Goal: Task Accomplishment & Management: Manage account settings

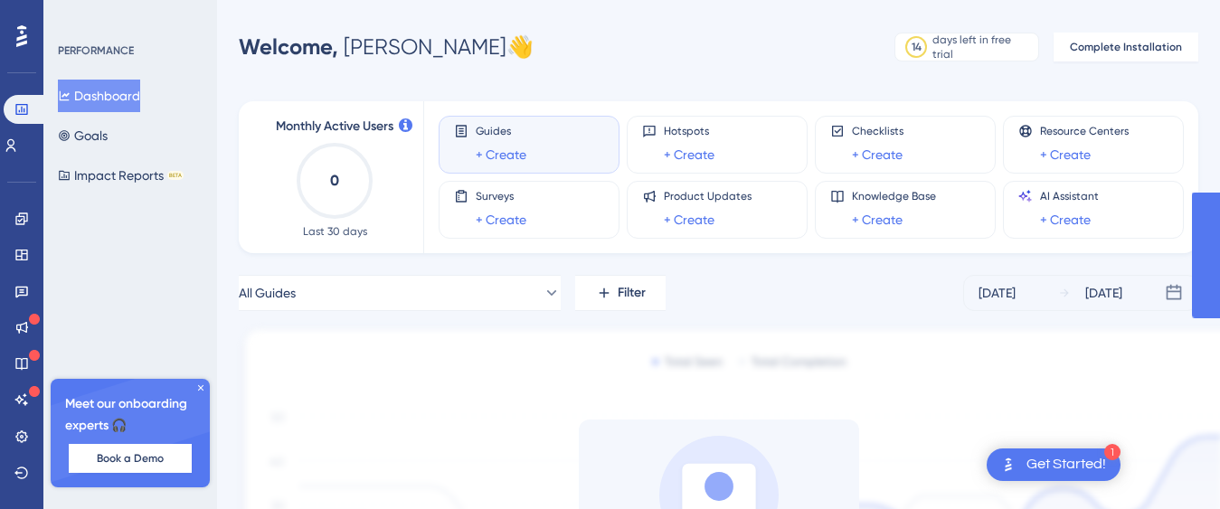
scroll to position [255, 0]
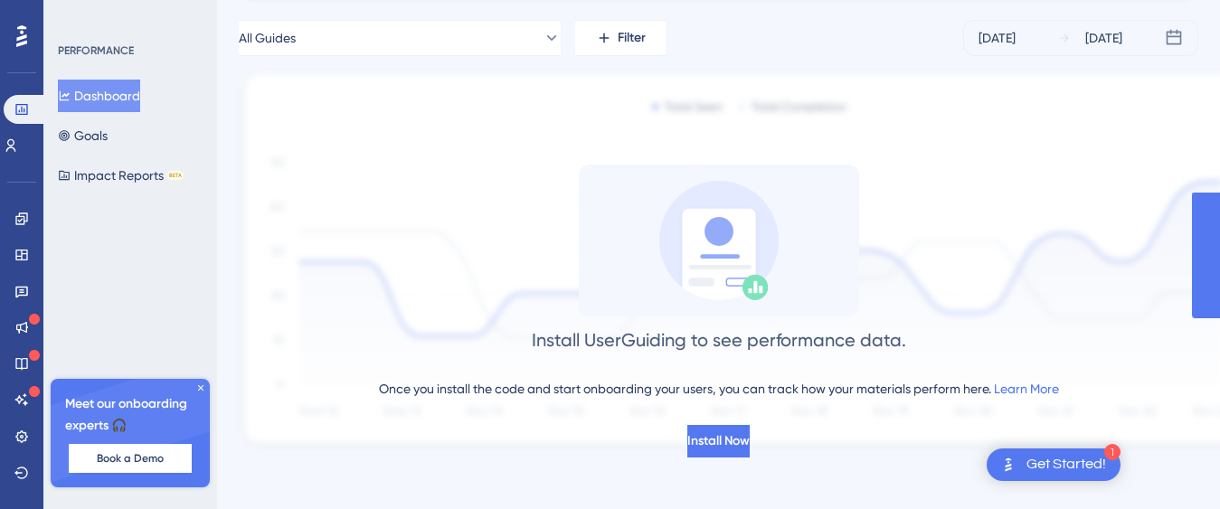
click at [1083, 467] on div "Get Started!" at bounding box center [1066, 465] width 80 height 20
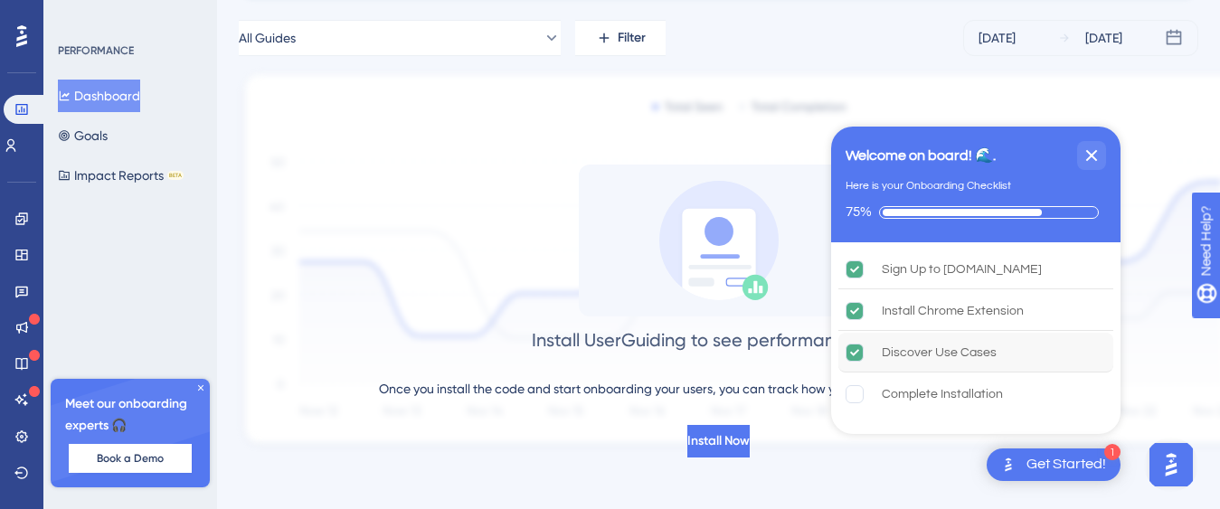
scroll to position [0, 0]
click at [856, 392] on rect "Complete Installation is incomplete." at bounding box center [854, 394] width 17 height 17
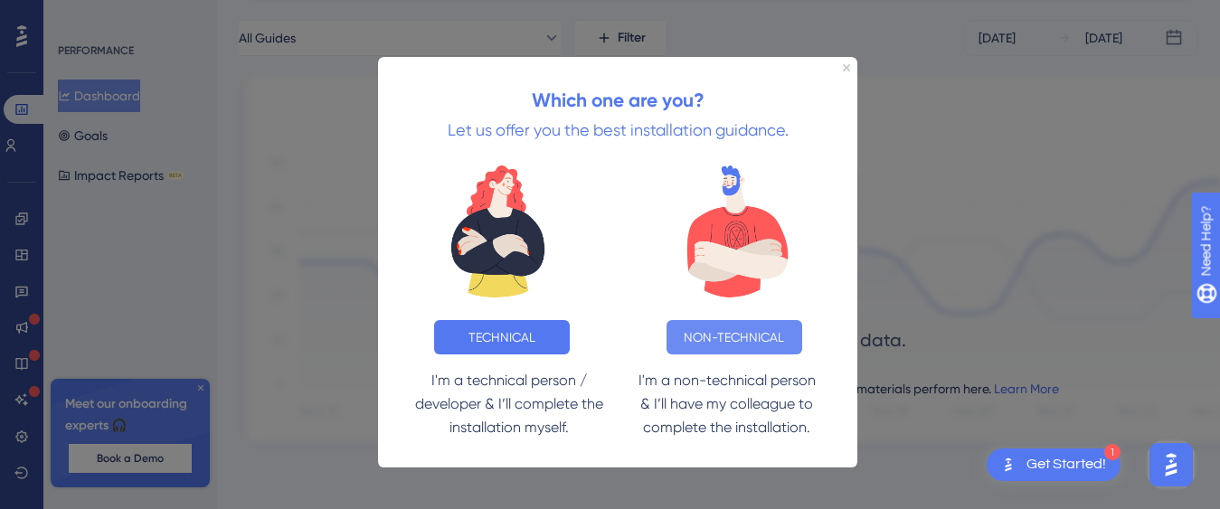
drag, startPoint x: 1083, startPoint y: 391, endPoint x: 704, endPoint y: 333, distance: 383.3
click at [704, 333] on button "NON-TECHNICAL" at bounding box center [735, 336] width 136 height 34
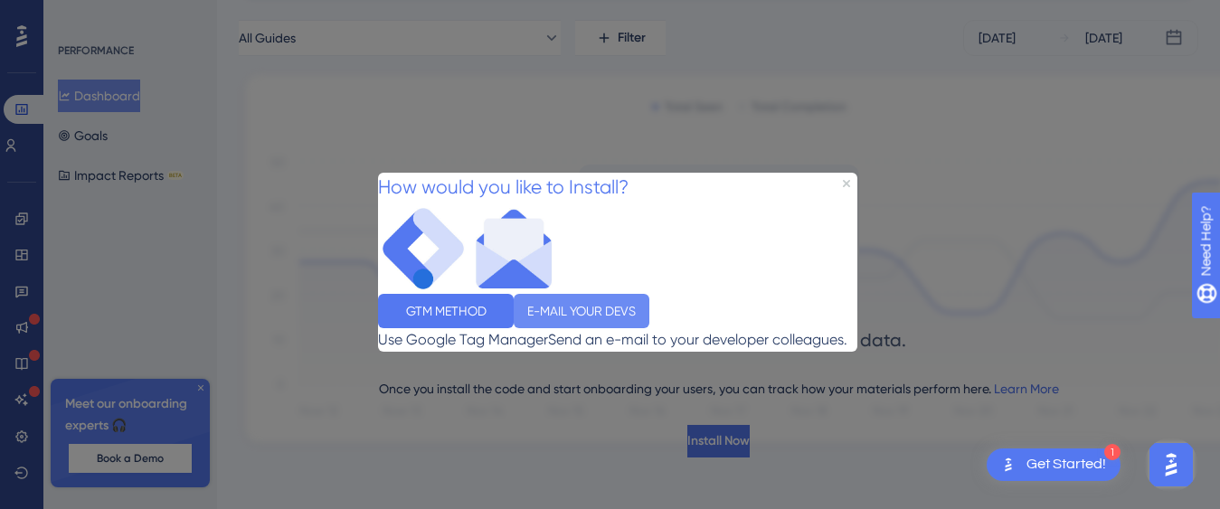
click at [649, 315] on button "E-MAIL YOUR DEVS" at bounding box center [582, 311] width 136 height 34
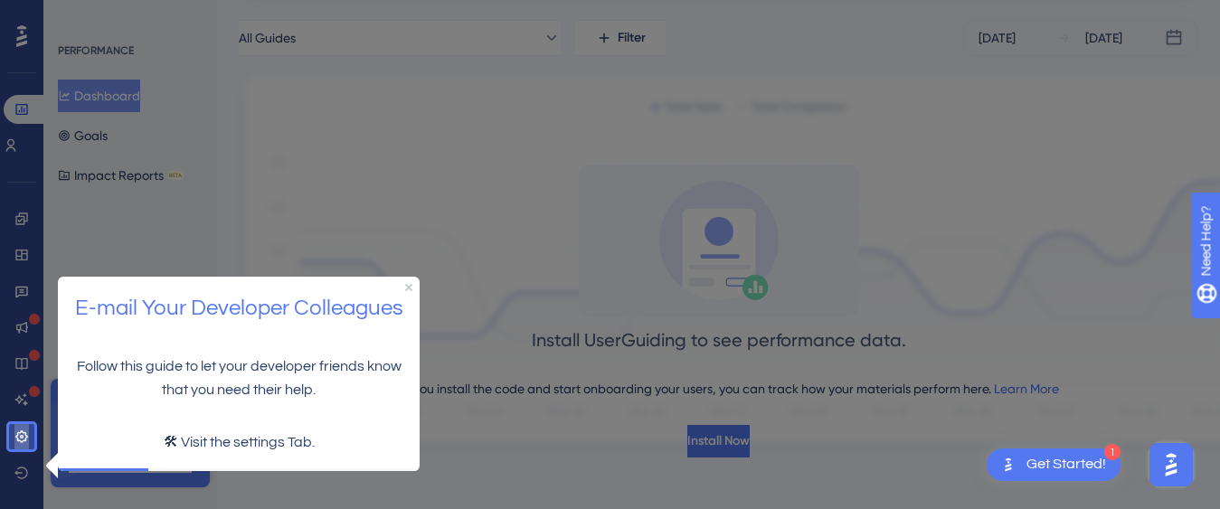
click at [16, 433] on icon at bounding box center [21, 437] width 14 height 14
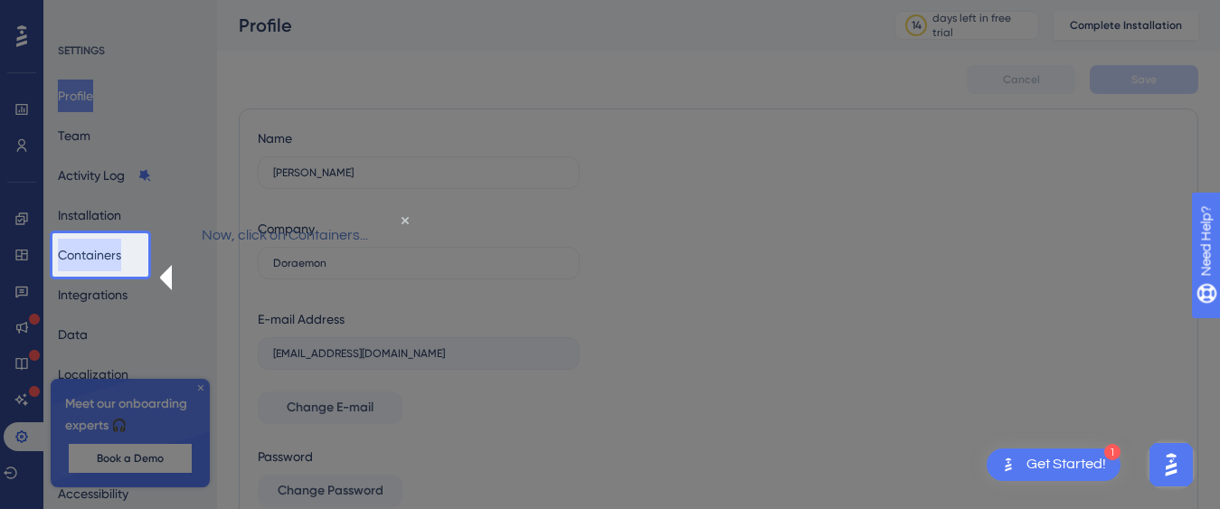
click at [97, 251] on button "Containers" at bounding box center [89, 255] width 63 height 33
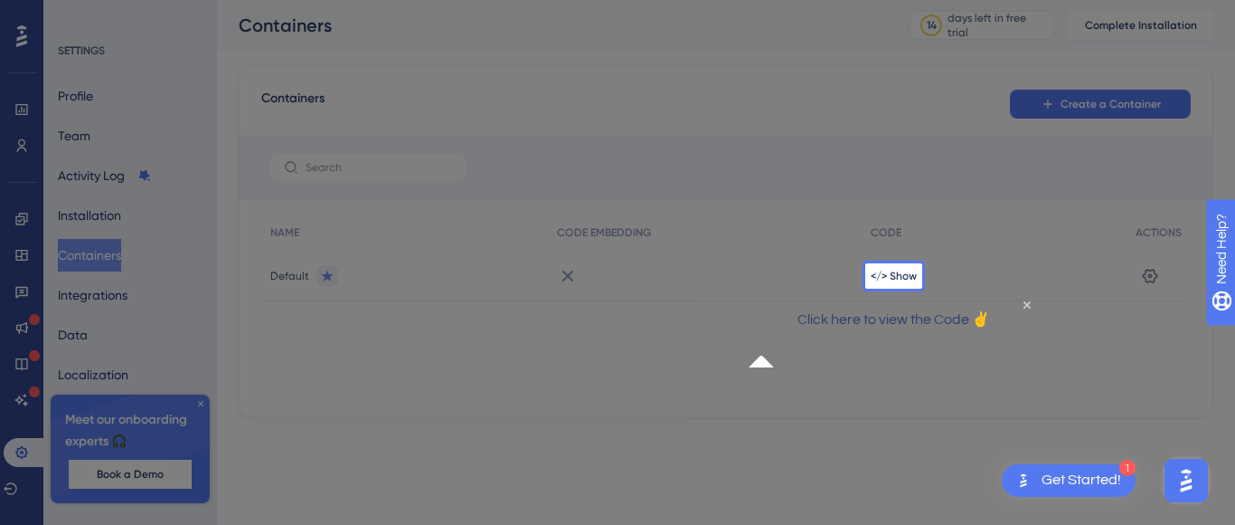
click at [906, 284] on div "</> Show" at bounding box center [994, 276] width 265 height 51
click at [884, 270] on span "</> Show" at bounding box center [894, 276] width 46 height 14
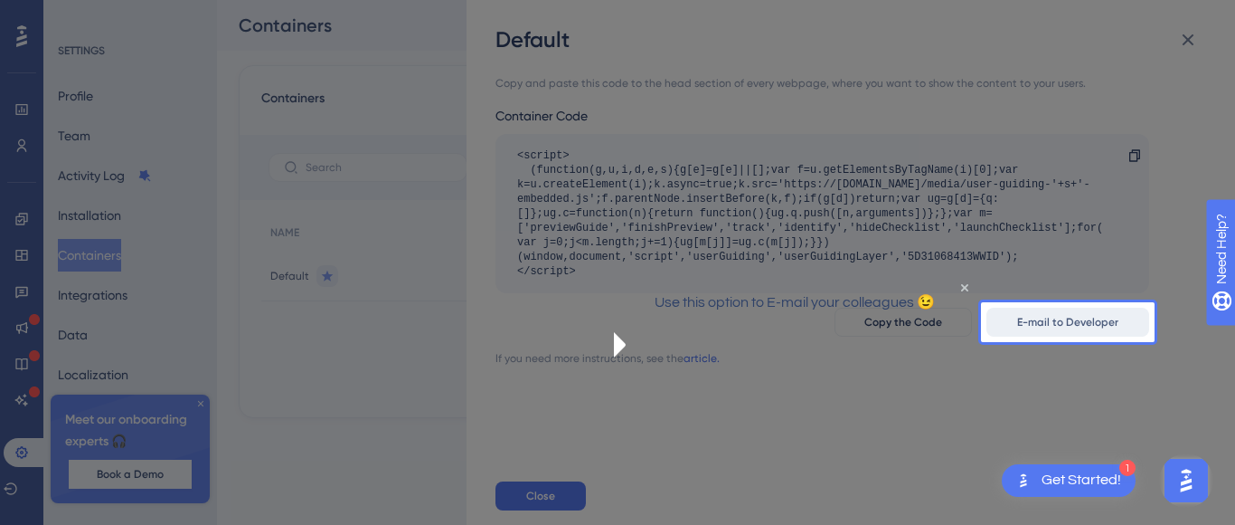
click at [1018, 321] on span "E-mail to Developer" at bounding box center [1067, 322] width 101 height 14
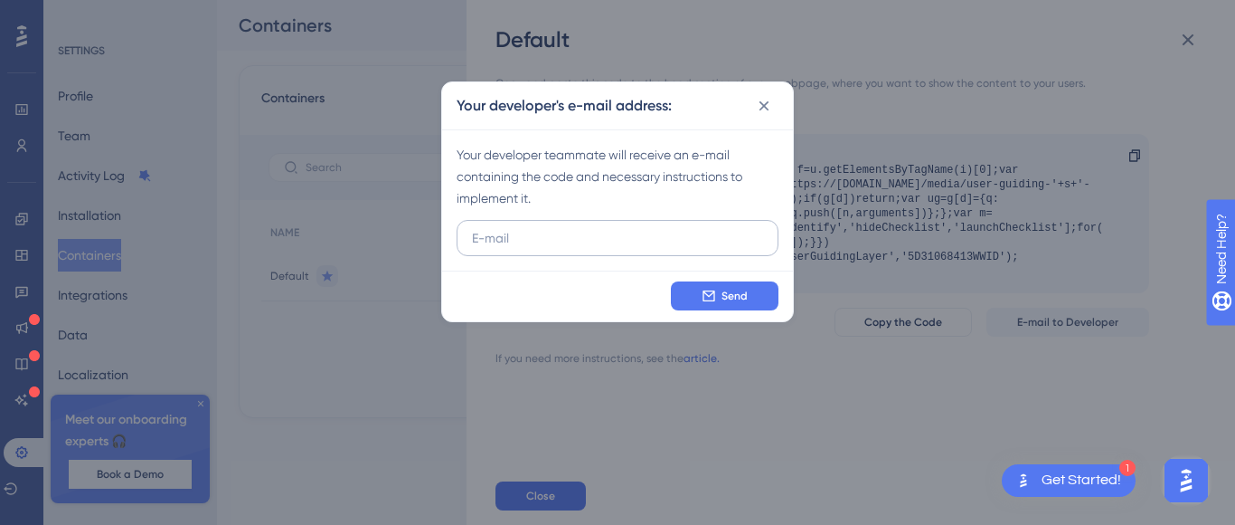
click at [642, 246] on input "text" at bounding box center [617, 238] width 291 height 20
type input "[EMAIL_ADDRESS][DOMAIN_NAME]"
click at [721, 299] on button "Send" at bounding box center [725, 295] width 108 height 29
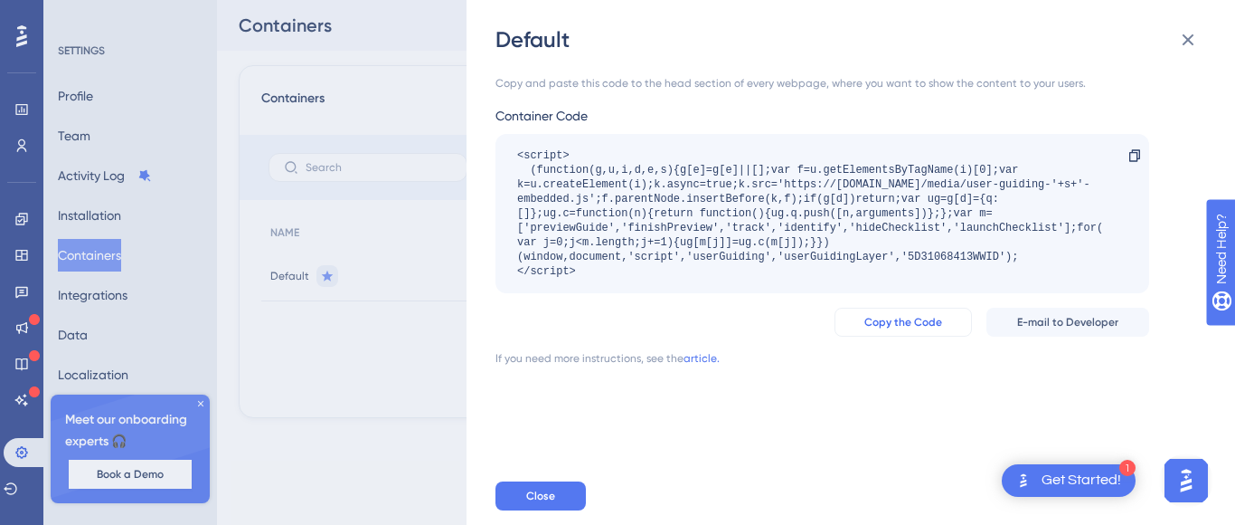
click at [914, 324] on span "Copy the Code" at bounding box center [904, 322] width 78 height 14
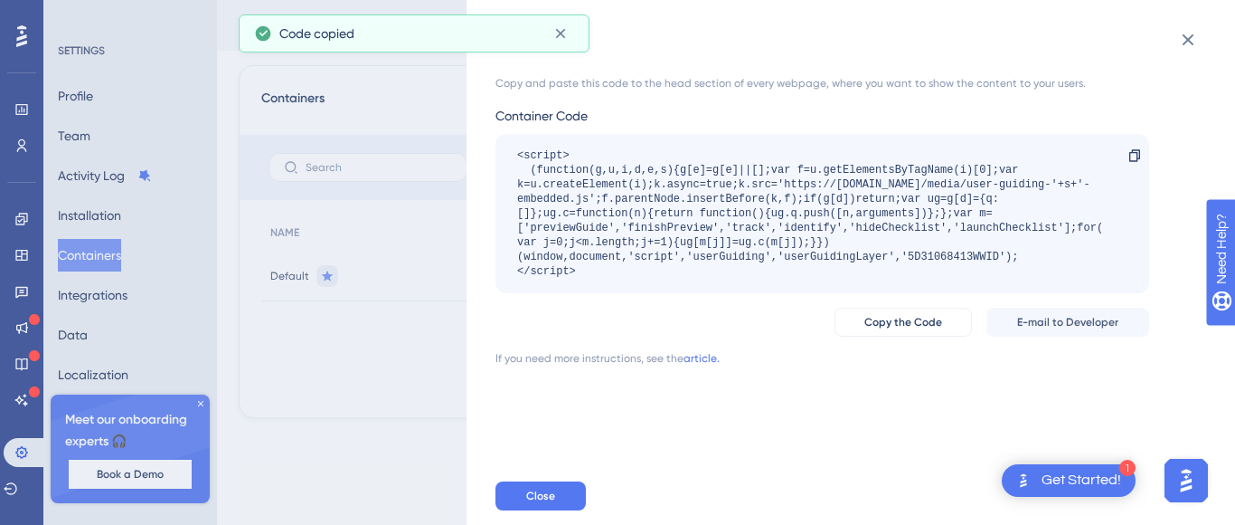
click at [99, 471] on div "Default Copy and paste this code to the head section of every webpage, where yo…" at bounding box center [617, 262] width 1235 height 525
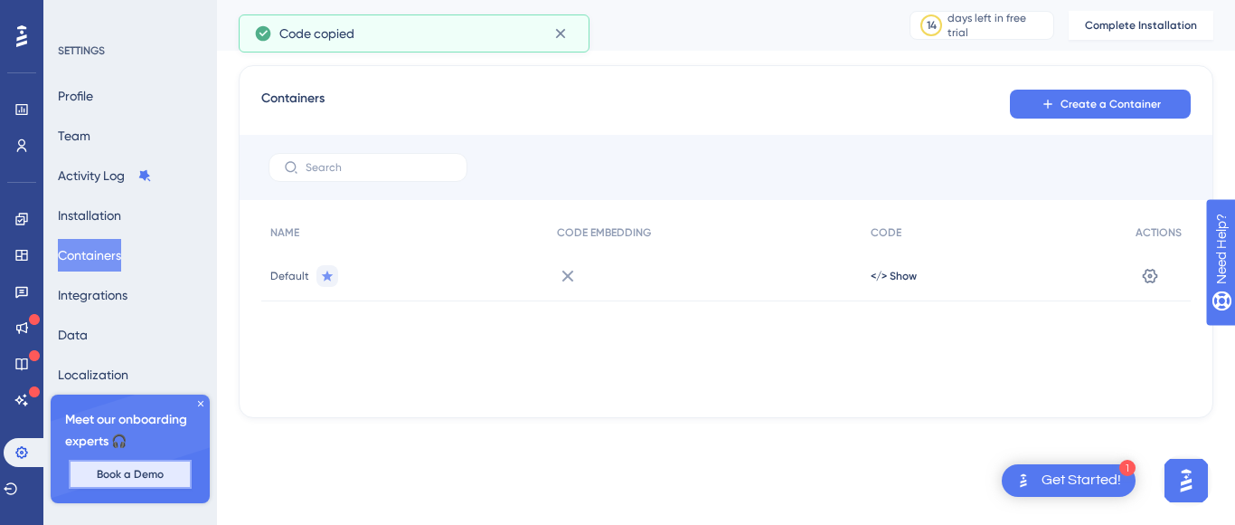
click at [88, 475] on button "Book a Demo" at bounding box center [130, 473] width 123 height 29
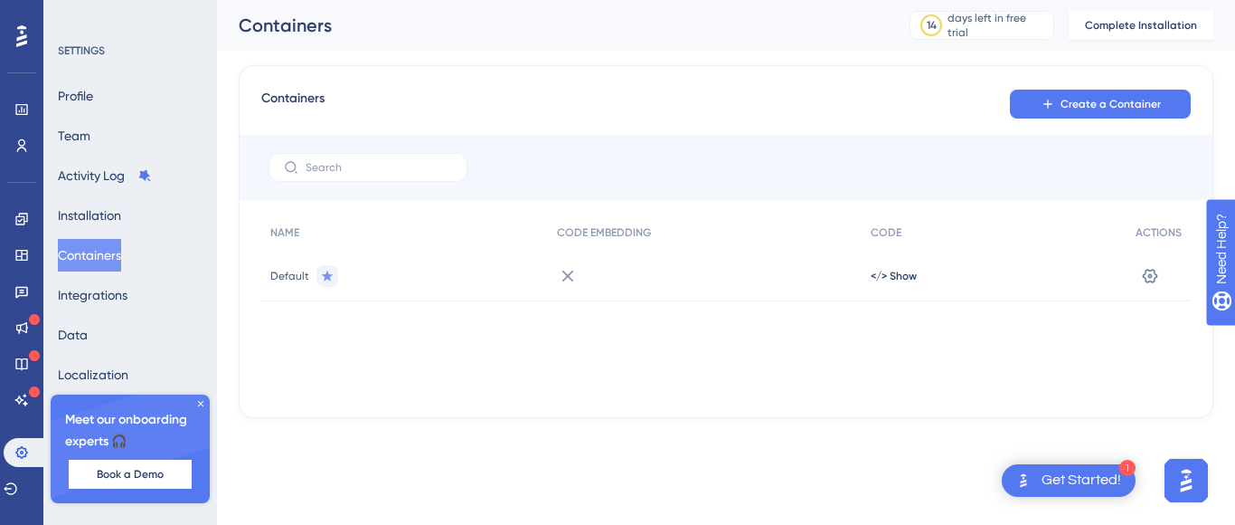
click at [138, 104] on div "Profile Team Activity Log Installation Containers Integrations Data Localizatio…" at bounding box center [131, 295] width 147 height 430
click at [93, 92] on button "Profile" at bounding box center [75, 96] width 35 height 33
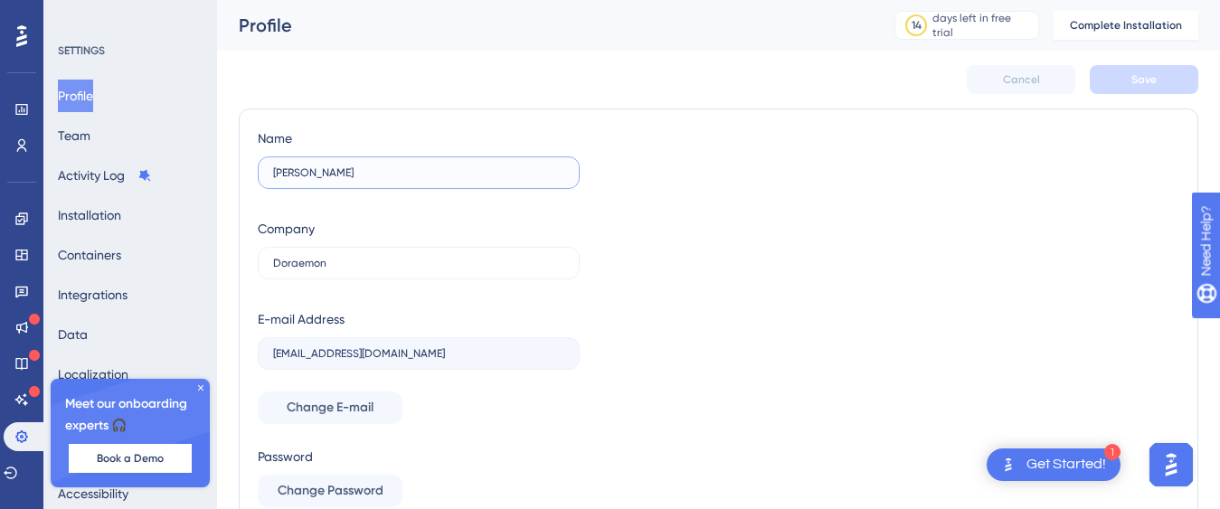
click at [287, 174] on input "[PERSON_NAME]" at bounding box center [418, 172] width 291 height 13
click at [362, 6] on div "Profile 14 days left in free trial Click to see upgrade options Complete Instal…" at bounding box center [718, 25] width 1003 height 51
click at [262, 27] on div "Profile" at bounding box center [544, 25] width 610 height 25
click at [73, 54] on div "SETTINGS" at bounding box center [131, 50] width 147 height 14
click at [22, 138] on icon at bounding box center [21, 145] width 14 height 14
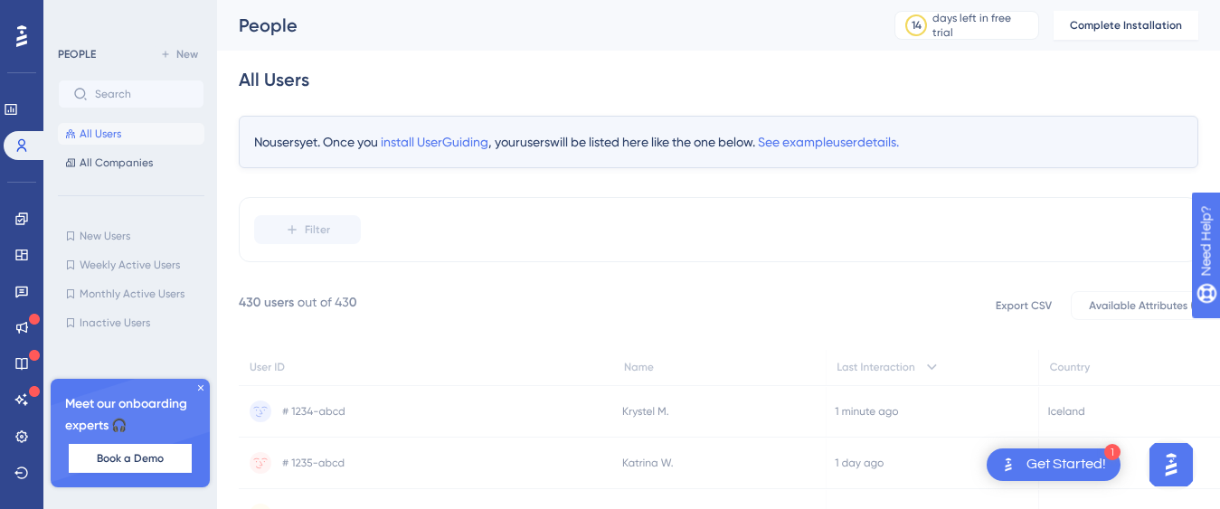
click at [201, 387] on icon at bounding box center [200, 388] width 11 height 11
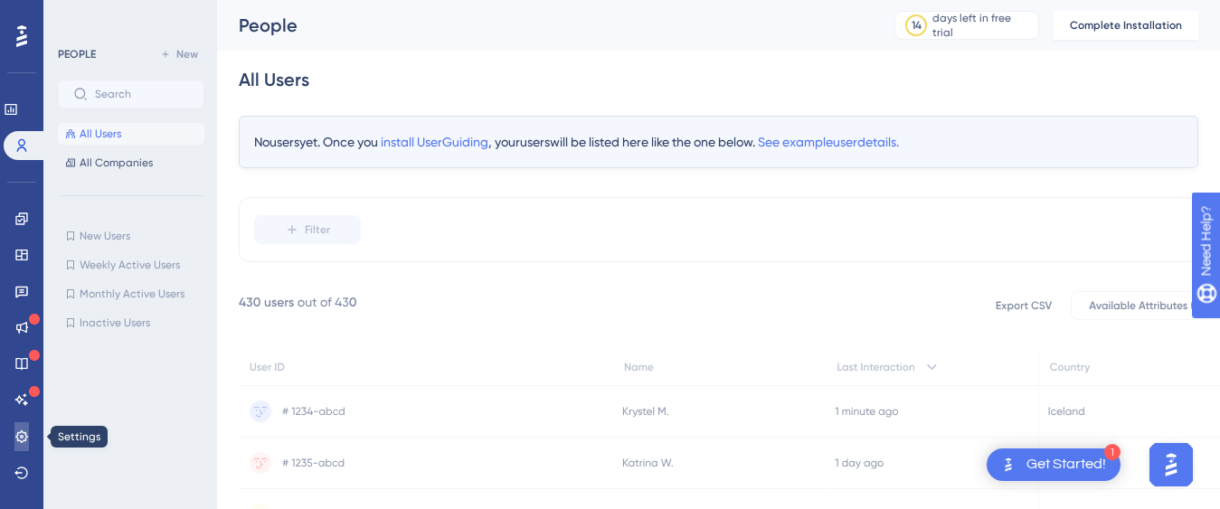
click at [29, 440] on link at bounding box center [21, 436] width 14 height 29
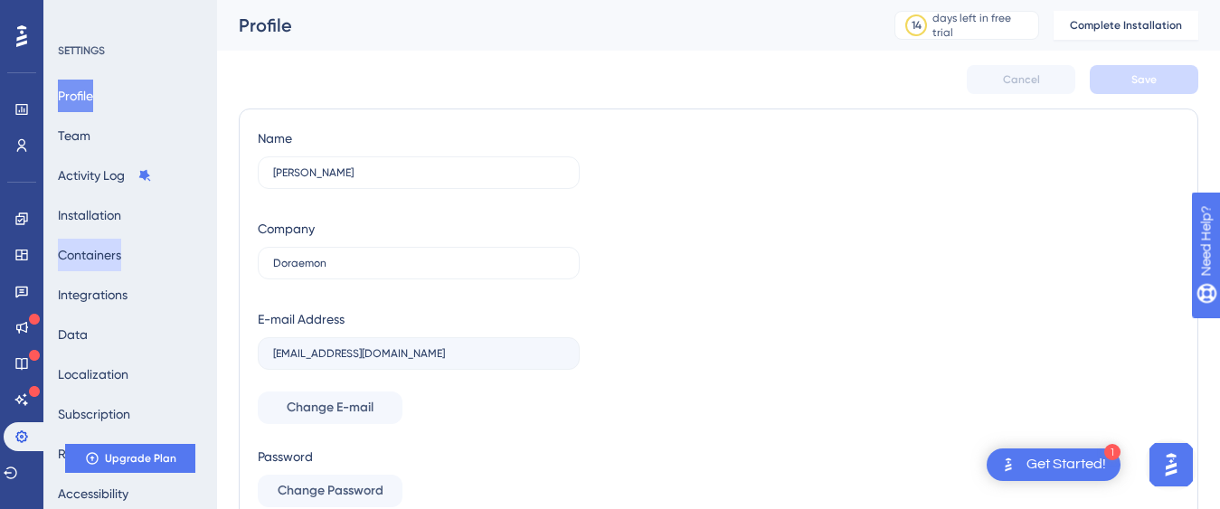
click at [90, 254] on button "Containers" at bounding box center [89, 255] width 63 height 33
